Goal: Obtain resource: Download file/media

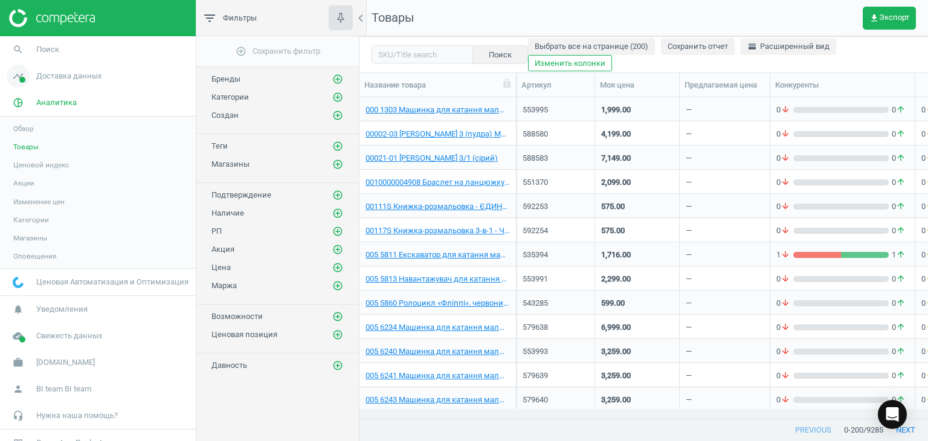
click at [87, 79] on span "Доставка данных" at bounding box center [68, 76] width 65 height 11
click at [33, 174] on span "Магазины" at bounding box center [30, 175] width 34 height 10
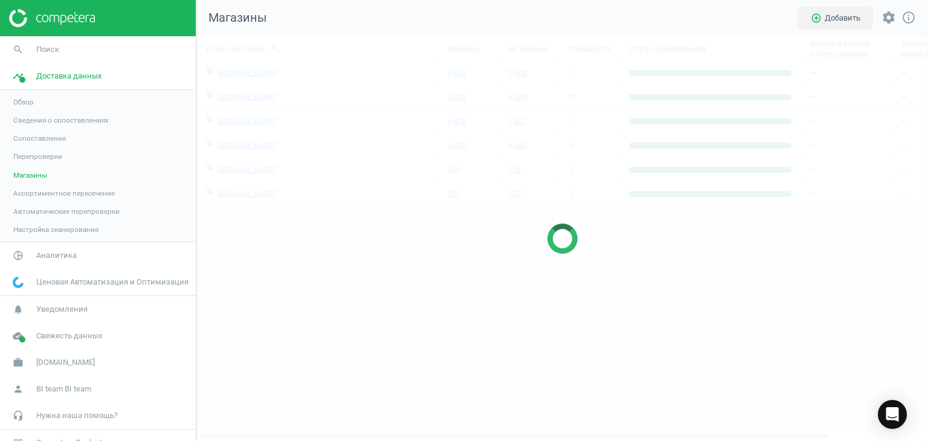
scroll to position [423, 750]
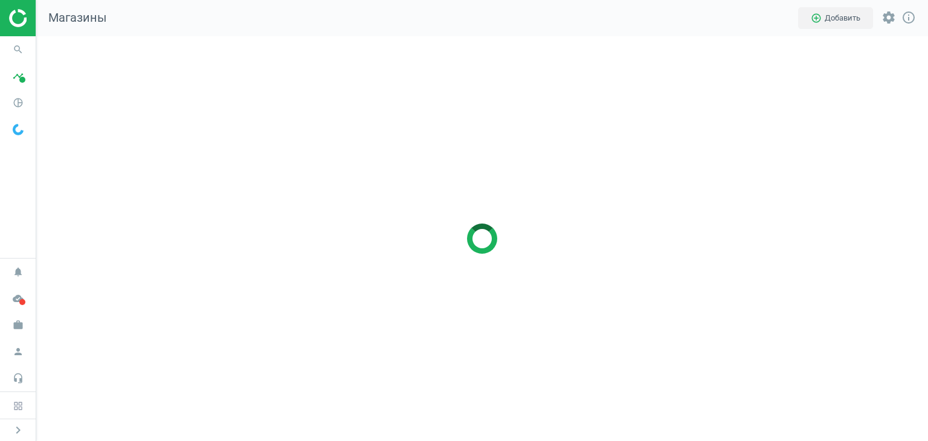
scroll to position [423, 911]
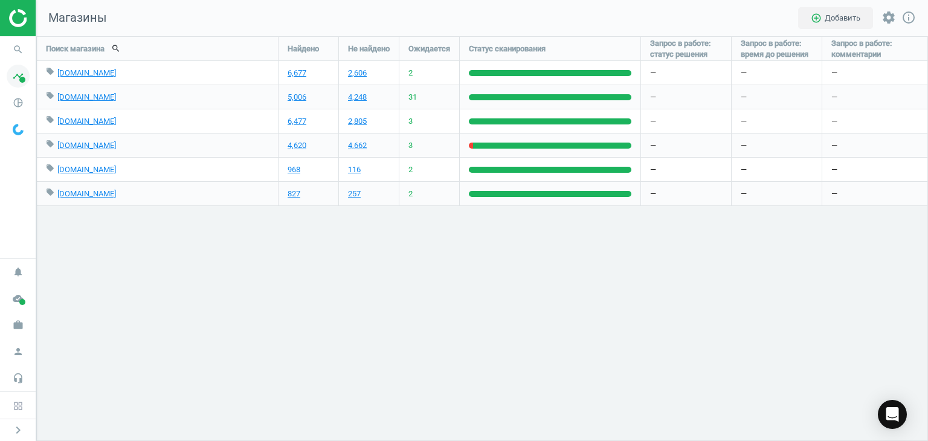
click at [18, 75] on icon "timeline" at bounding box center [18, 76] width 23 height 23
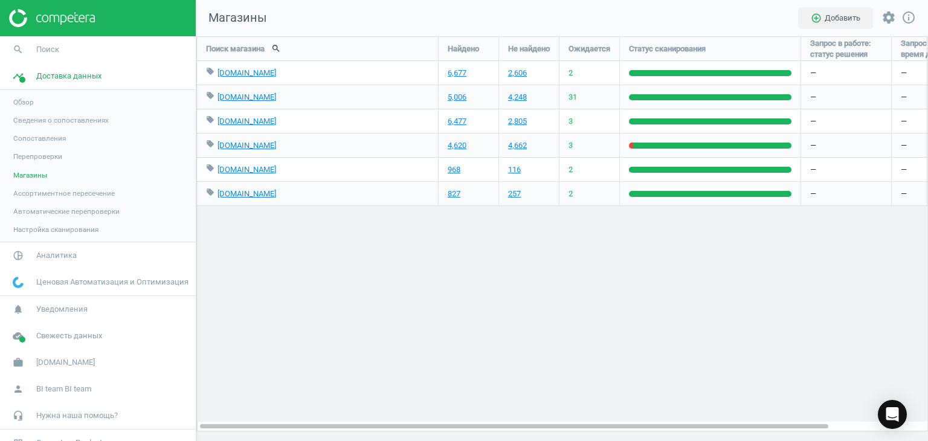
scroll to position [423, 750]
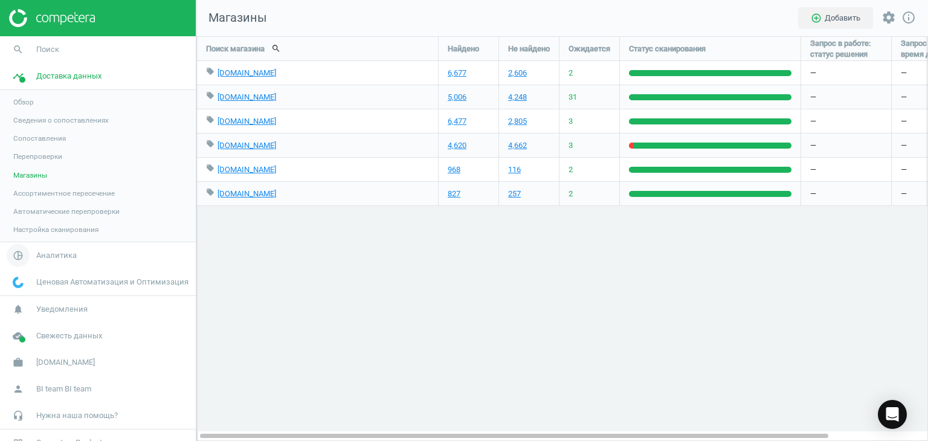
click at [41, 253] on span "Аналитика" at bounding box center [56, 255] width 40 height 11
click at [29, 149] on span "Товары" at bounding box center [25, 147] width 25 height 10
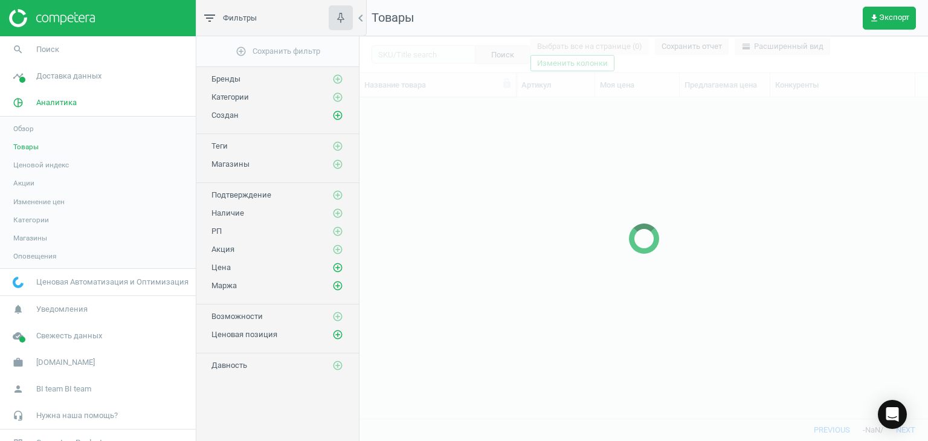
scroll to position [303, 560]
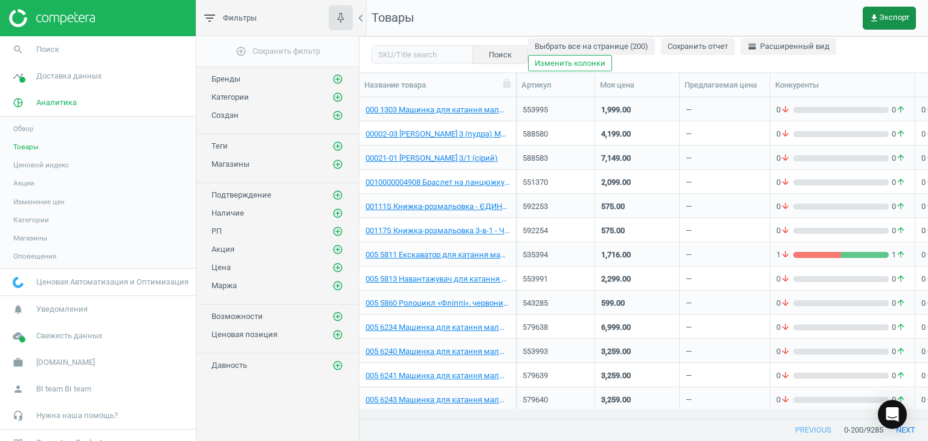
click at [878, 24] on button "get_app Экспорт" at bounding box center [889, 18] width 53 height 23
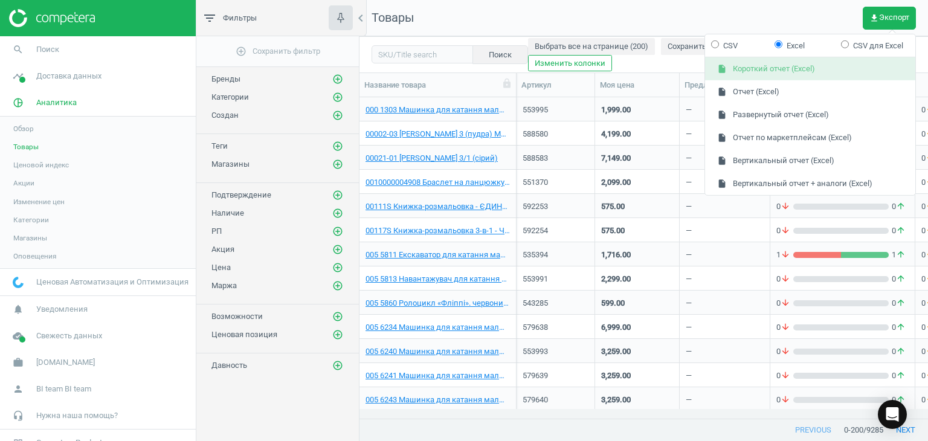
click at [773, 76] on button "insert_drive_file Короткий отчет (Excel)" at bounding box center [810, 68] width 210 height 23
